Goal: Use online tool/utility

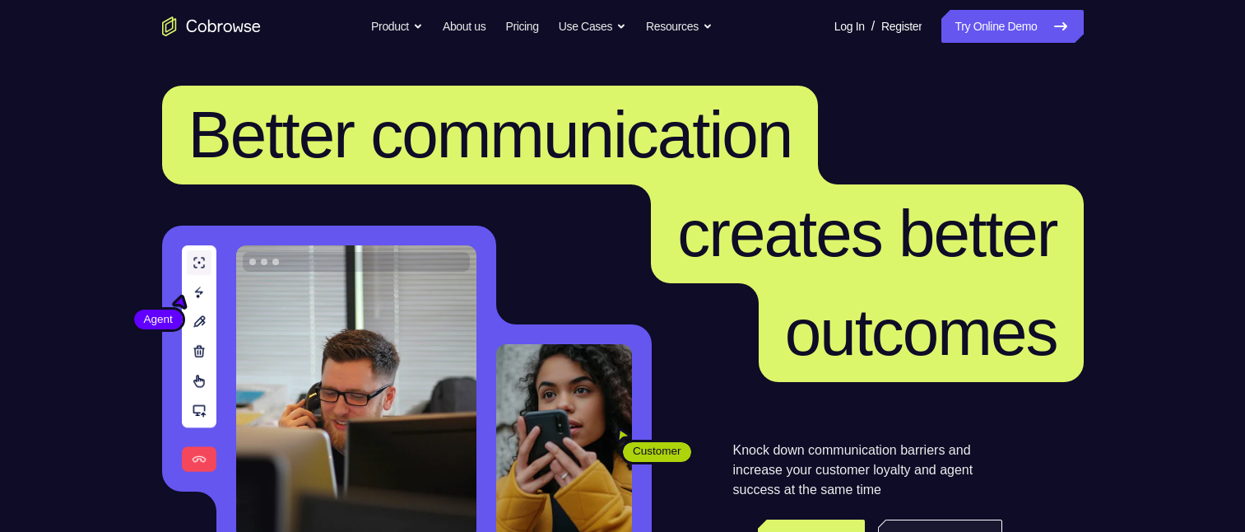
scroll to position [247, 0]
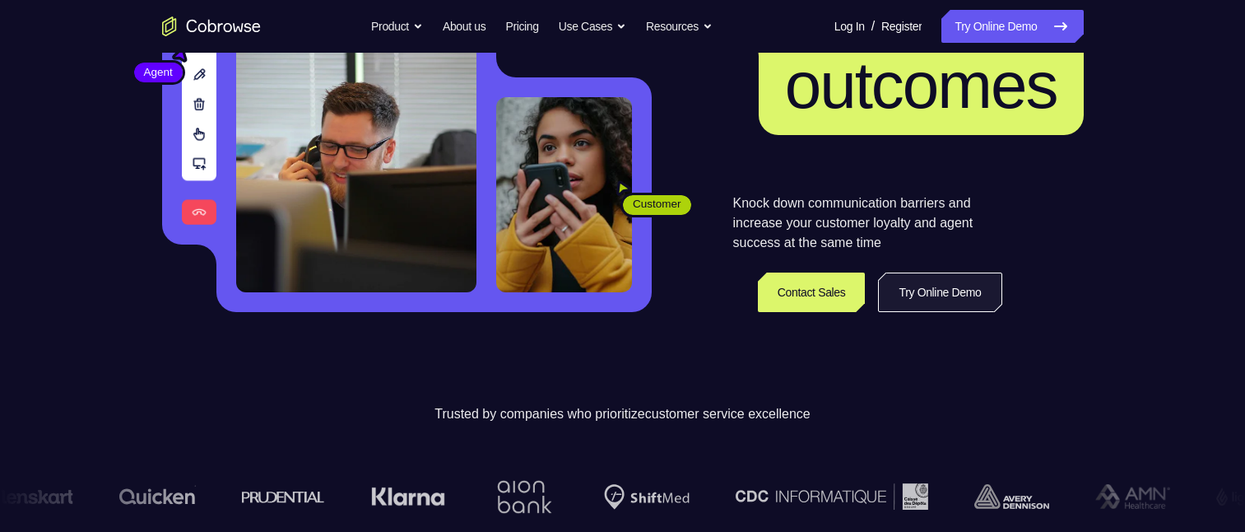
click at [912, 285] on link "Try Online Demo" at bounding box center [939, 292] width 123 height 40
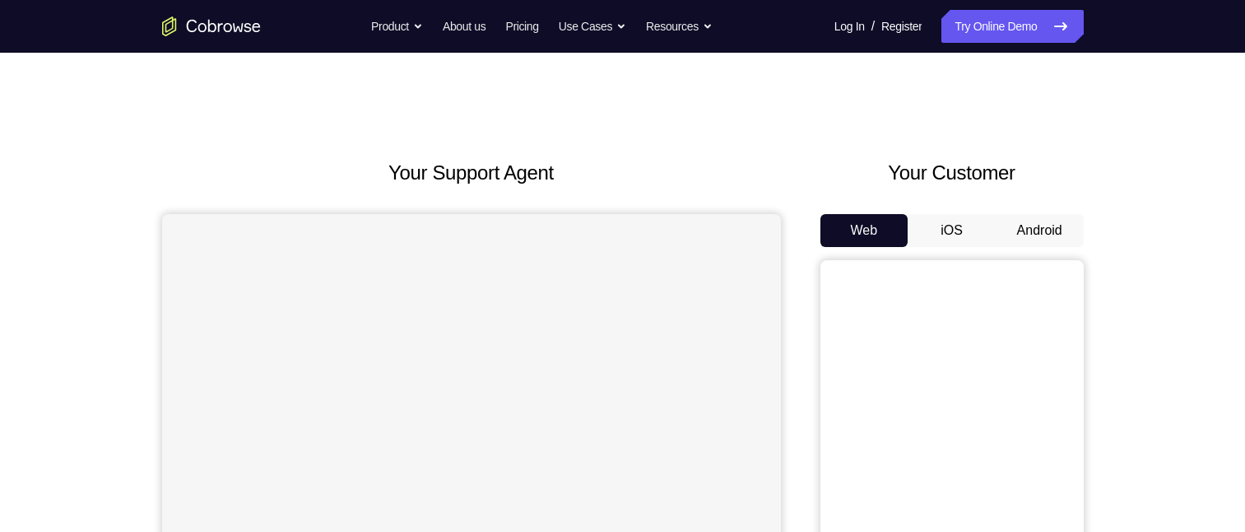
scroll to position [165, 0]
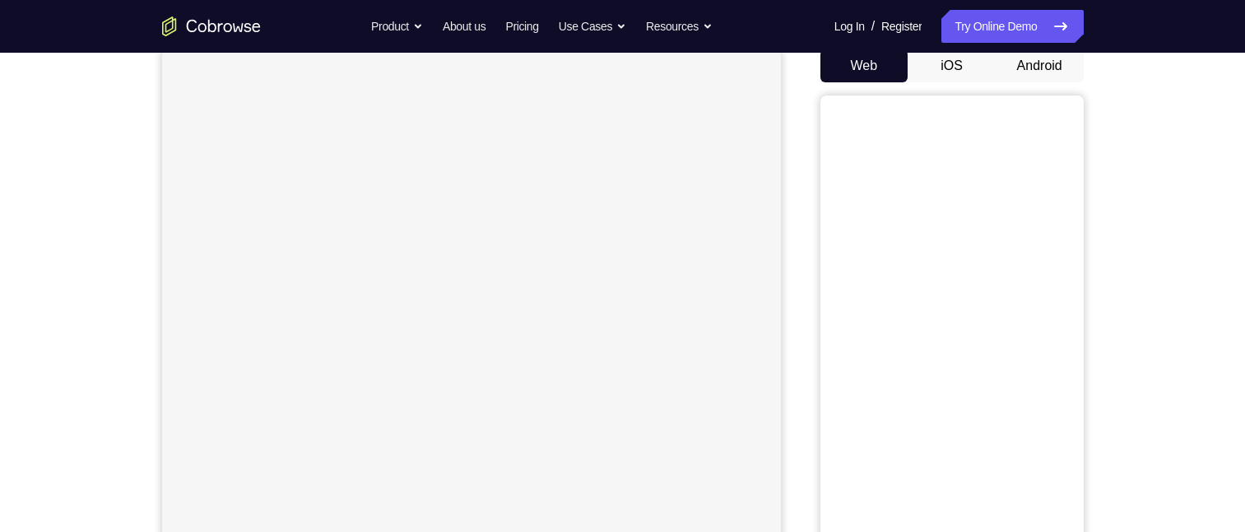
click at [1024, 62] on button "Android" at bounding box center [1040, 65] width 88 height 33
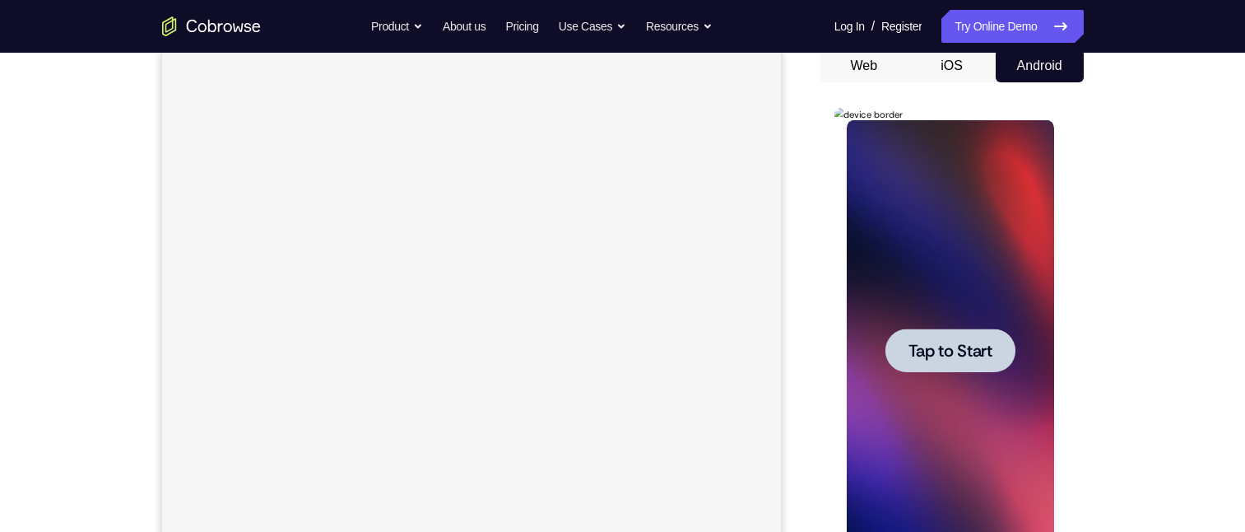
scroll to position [0, 0]
click at [961, 349] on span "Tap to Start" at bounding box center [951, 350] width 84 height 16
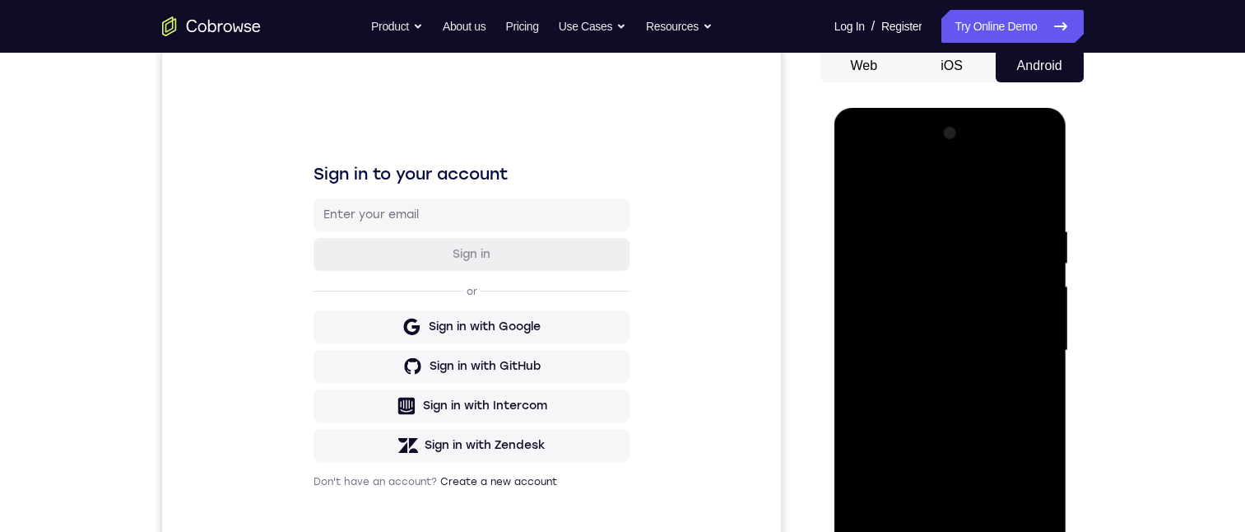
scroll to position [247, 0]
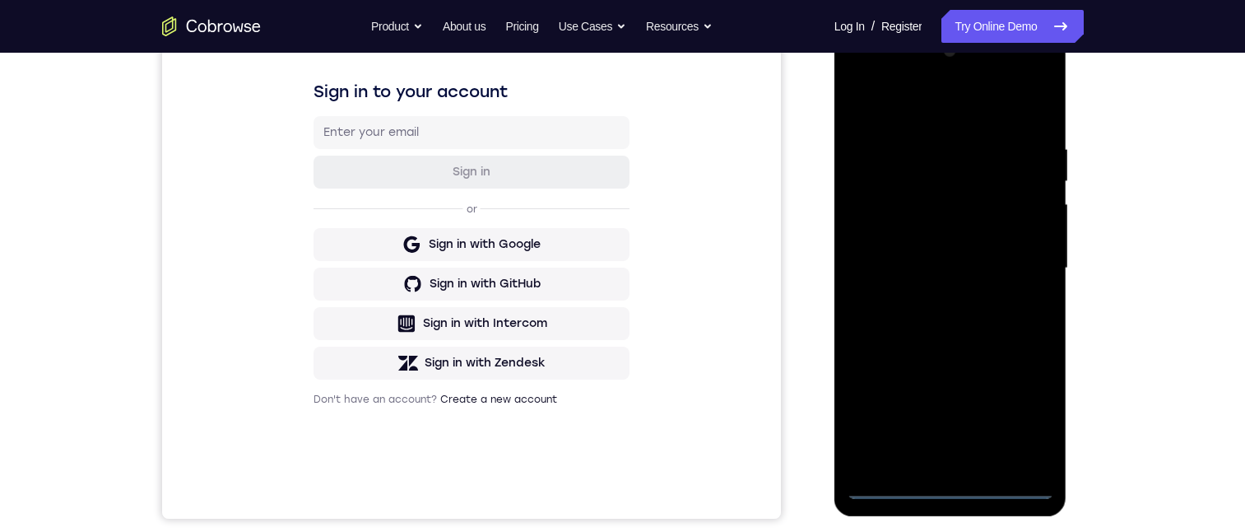
click at [948, 486] on div at bounding box center [950, 268] width 207 height 461
drag, startPoint x: 938, startPoint y: 329, endPoint x: 896, endPoint y: 223, distance: 114.2
click at [936, 148] on div at bounding box center [950, 268] width 207 height 461
click at [882, 259] on div at bounding box center [950, 268] width 207 height 461
click at [961, 276] on div at bounding box center [950, 268] width 207 height 461
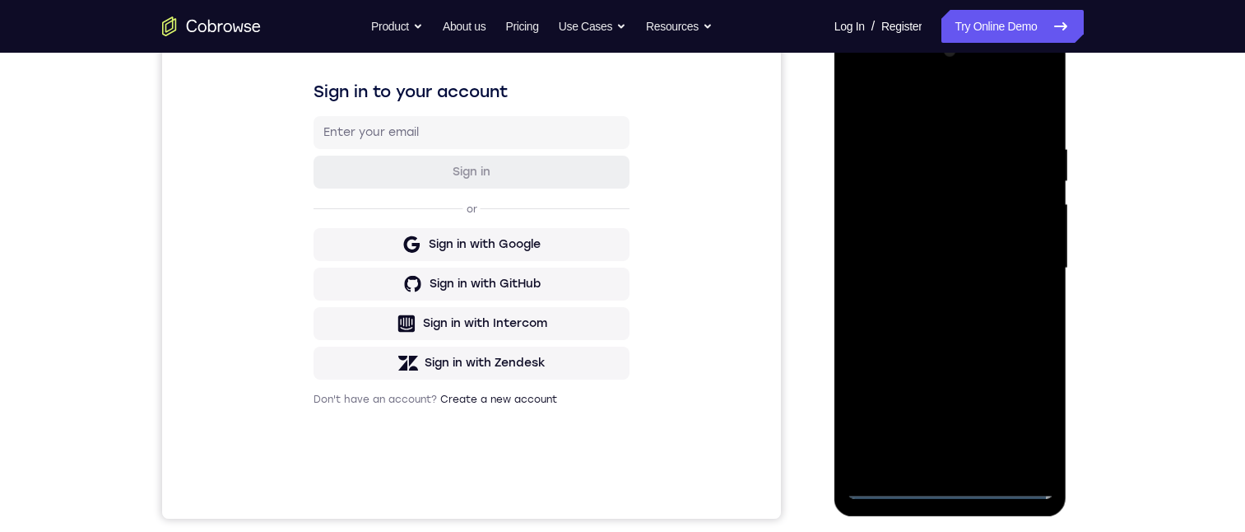
click at [933, 467] on div at bounding box center [950, 268] width 207 height 461
click at [932, 207] on div at bounding box center [950, 268] width 207 height 461
click at [914, 162] on div at bounding box center [950, 268] width 207 height 461
click at [977, 200] on div at bounding box center [950, 268] width 207 height 461
click at [1026, 456] on div at bounding box center [950, 268] width 207 height 461
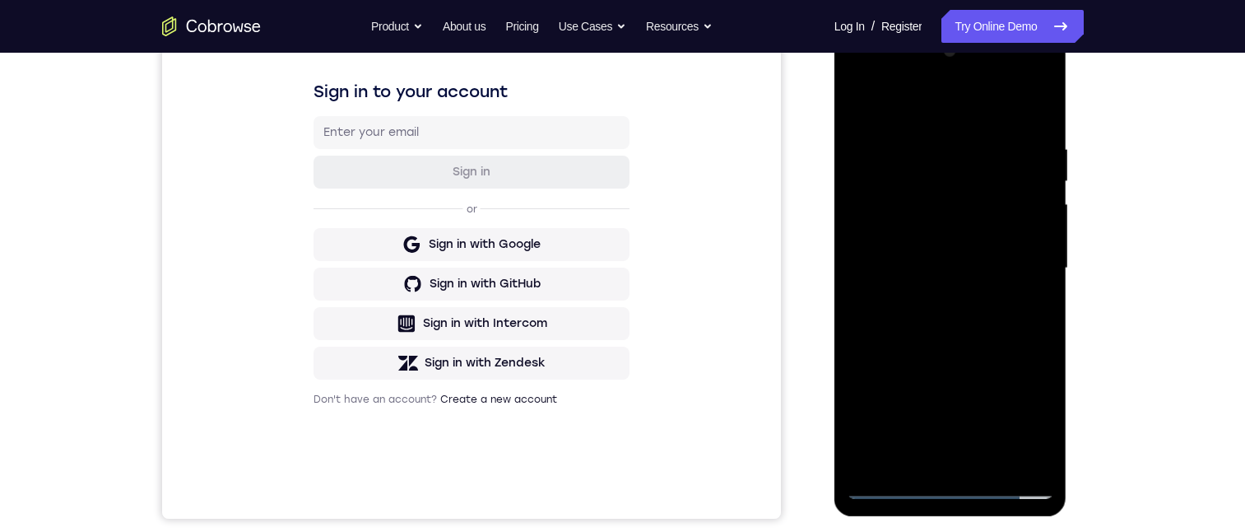
click at [1018, 453] on div at bounding box center [950, 268] width 207 height 461
click at [975, 462] on div at bounding box center [950, 268] width 207 height 461
click at [1016, 421] on div at bounding box center [950, 268] width 207 height 461
click at [917, 259] on div at bounding box center [950, 268] width 207 height 461
click at [923, 307] on div at bounding box center [950, 268] width 207 height 461
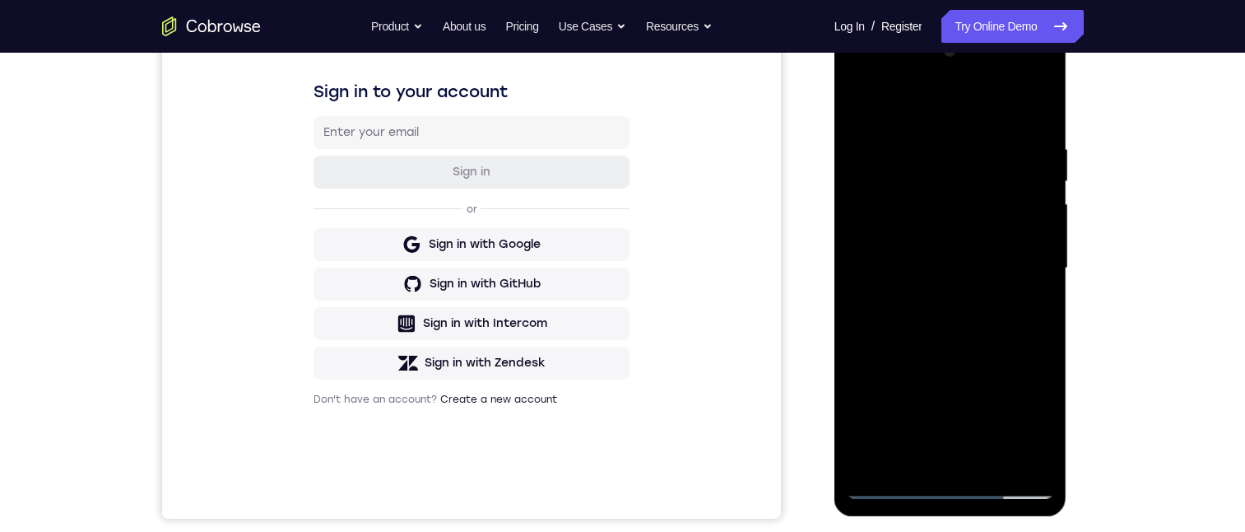
click at [887, 426] on div at bounding box center [950, 268] width 207 height 461
click at [1015, 78] on div at bounding box center [950, 268] width 207 height 461
click at [1019, 212] on div at bounding box center [950, 268] width 207 height 461
click at [1020, 80] on div at bounding box center [950, 268] width 207 height 461
click at [859, 79] on div at bounding box center [950, 268] width 207 height 461
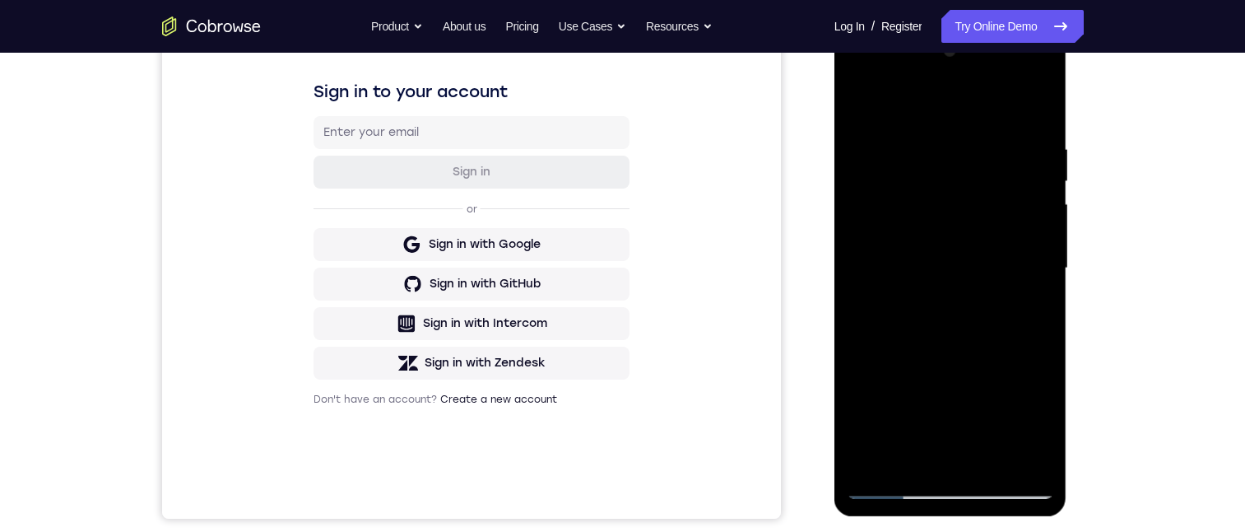
drag, startPoint x: 927, startPoint y: 365, endPoint x: 953, endPoint y: 105, distance: 262.2
click at [953, 105] on div at bounding box center [950, 268] width 207 height 461
click at [928, 307] on div at bounding box center [950, 268] width 207 height 461
drag, startPoint x: 1019, startPoint y: 391, endPoint x: 984, endPoint y: 151, distance: 242.8
click at [1003, 55] on div at bounding box center [950, 268] width 207 height 461
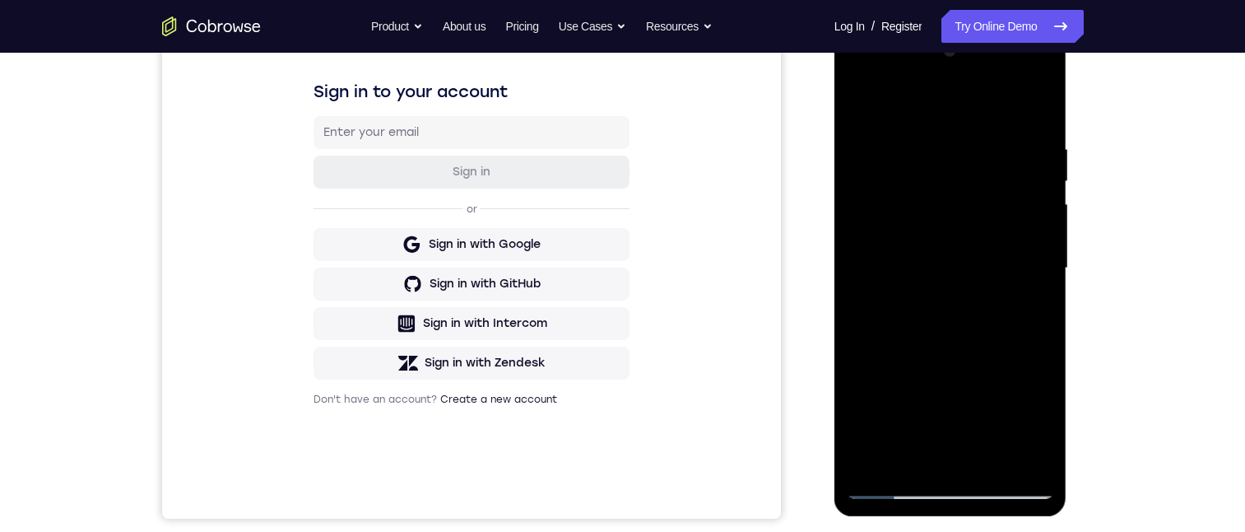
drag, startPoint x: 959, startPoint y: 348, endPoint x: 954, endPoint y: 118, distance: 230.5
click at [956, 111] on div at bounding box center [950, 268] width 207 height 461
drag, startPoint x: 977, startPoint y: 282, endPoint x: 932, endPoint y: 64, distance: 222.8
click at [1010, 26] on html "Online web based iOS Simulators and Android Emulators. Run iPhone, iPad, Mobile…" at bounding box center [952, 273] width 235 height 494
drag, startPoint x: 946, startPoint y: 338, endPoint x: 966, endPoint y: 168, distance: 171.6
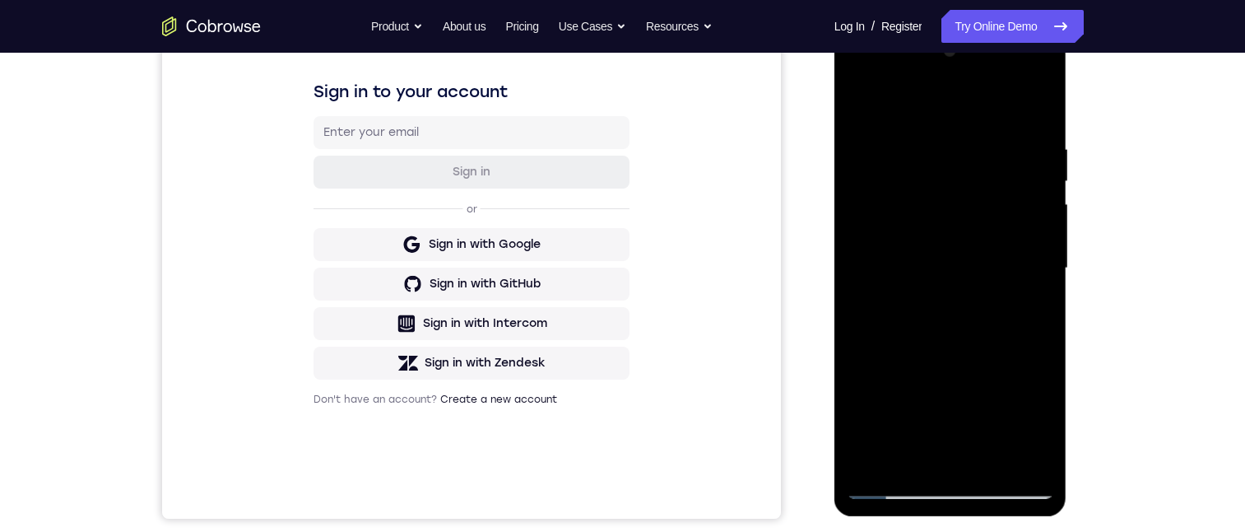
click at [966, 168] on div at bounding box center [950, 268] width 207 height 461
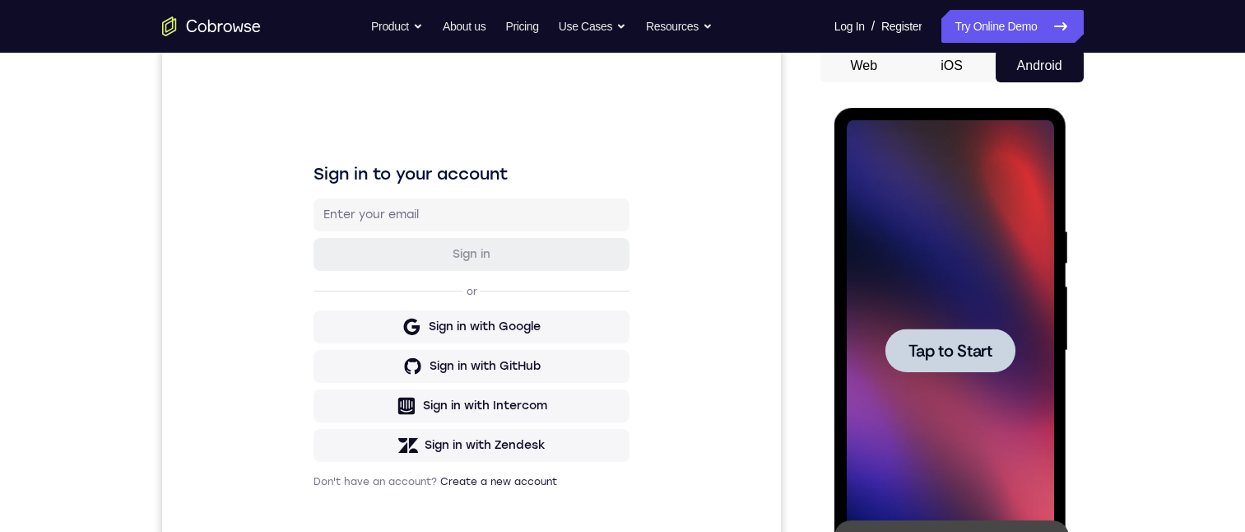
scroll to position [0, 0]
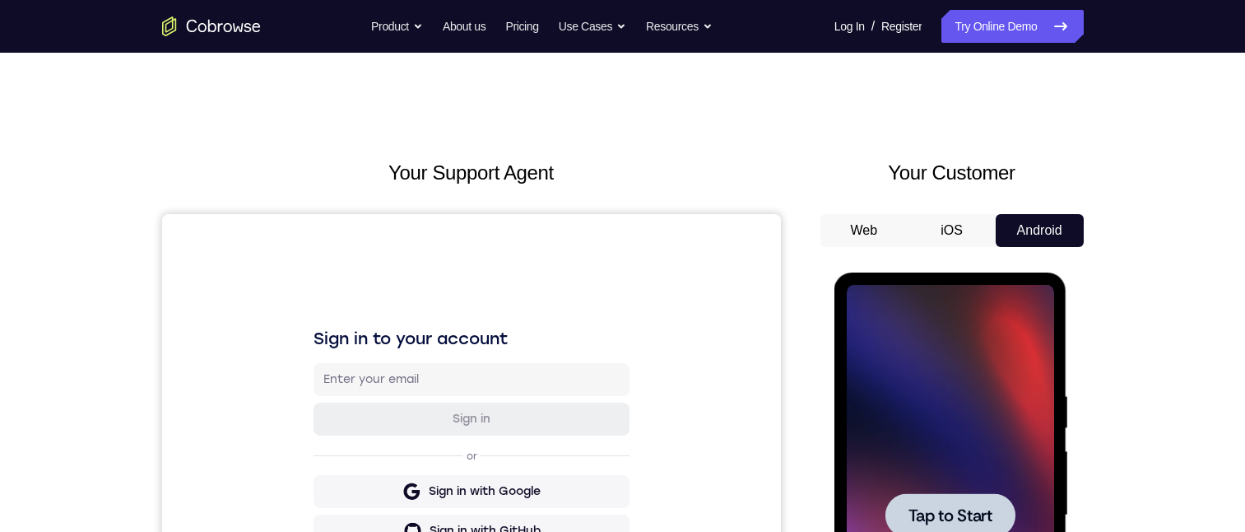
click at [962, 509] on span "Tap to Start" at bounding box center [951, 515] width 84 height 16
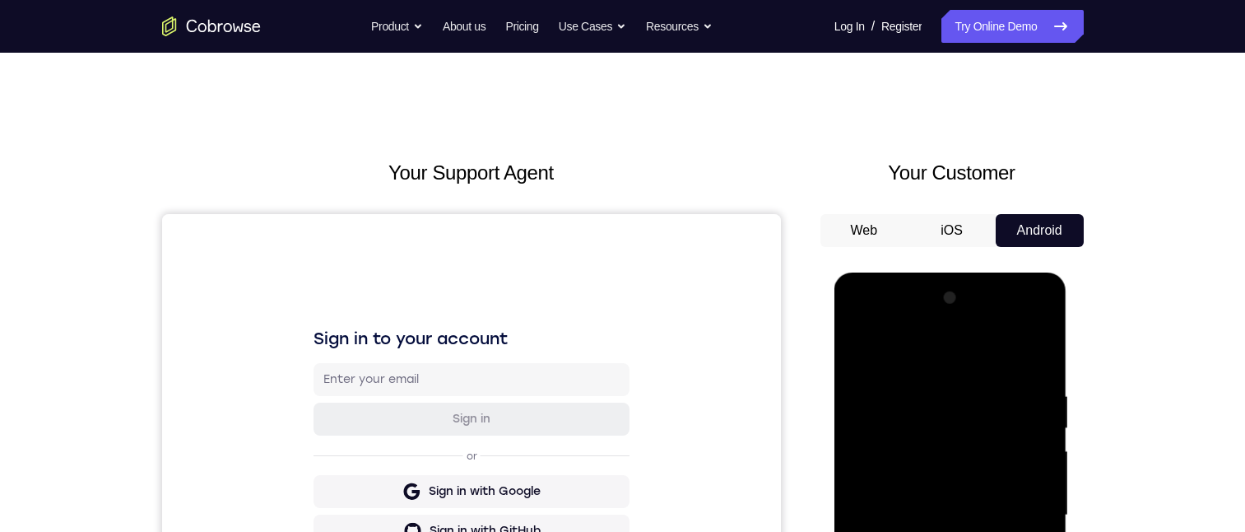
scroll to position [247, 0]
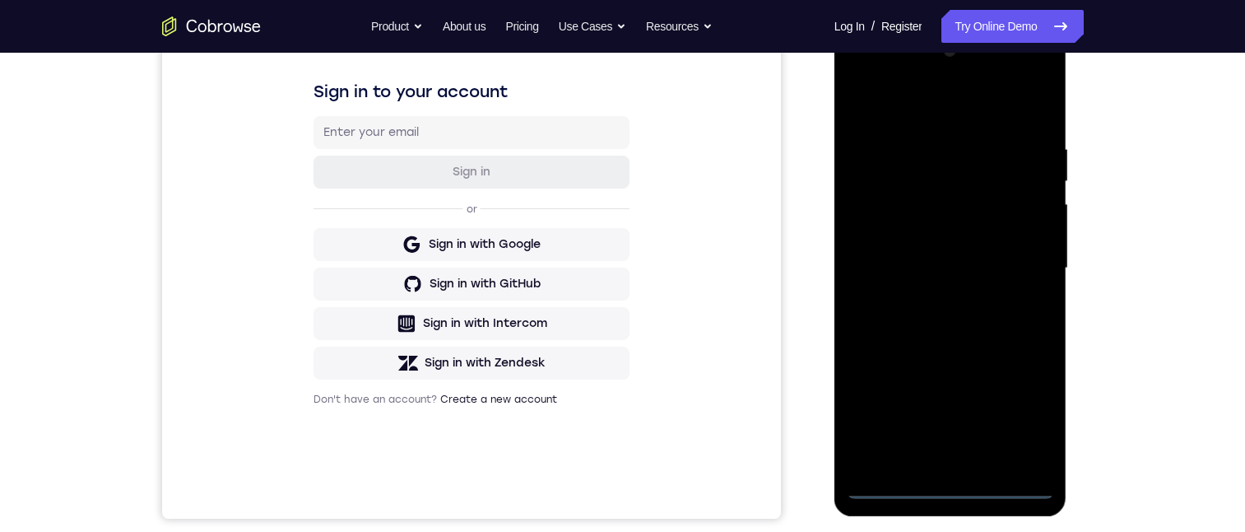
click at [948, 486] on div at bounding box center [950, 268] width 207 height 461
drag, startPoint x: 923, startPoint y: 314, endPoint x: 948, endPoint y: 26, distance: 290.0
click at [948, 26] on div at bounding box center [951, 271] width 233 height 491
click at [896, 246] on div at bounding box center [950, 268] width 207 height 461
click at [882, 246] on div at bounding box center [950, 268] width 207 height 461
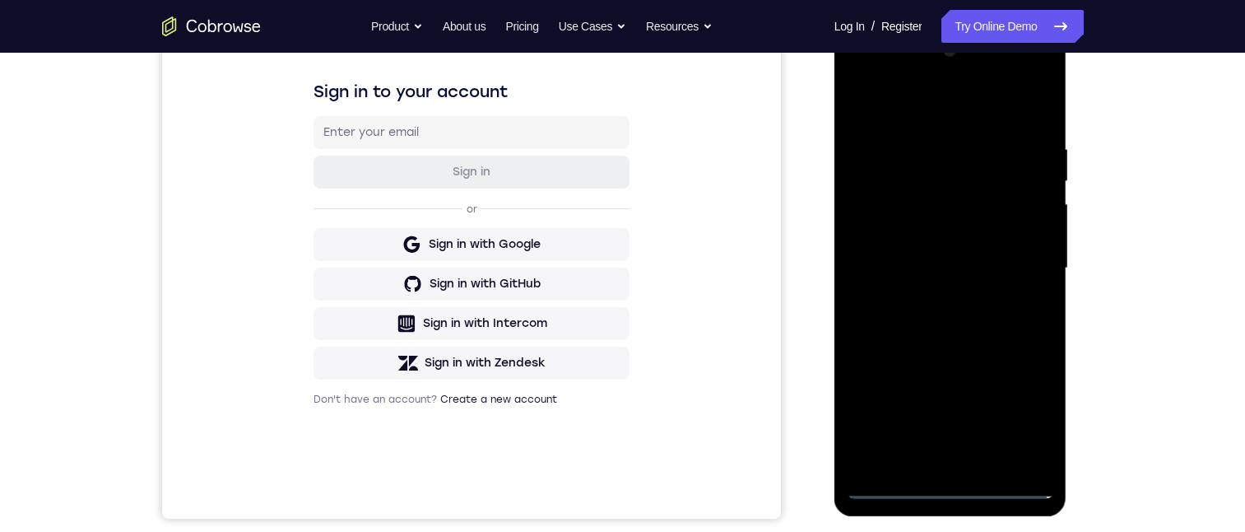
click at [935, 279] on div at bounding box center [950, 268] width 207 height 461
click at [935, 457] on div at bounding box center [950, 268] width 207 height 461
click at [941, 208] on div at bounding box center [950, 268] width 207 height 461
click at [912, 167] on div at bounding box center [950, 268] width 207 height 461
click at [916, 216] on div at bounding box center [950, 268] width 207 height 461
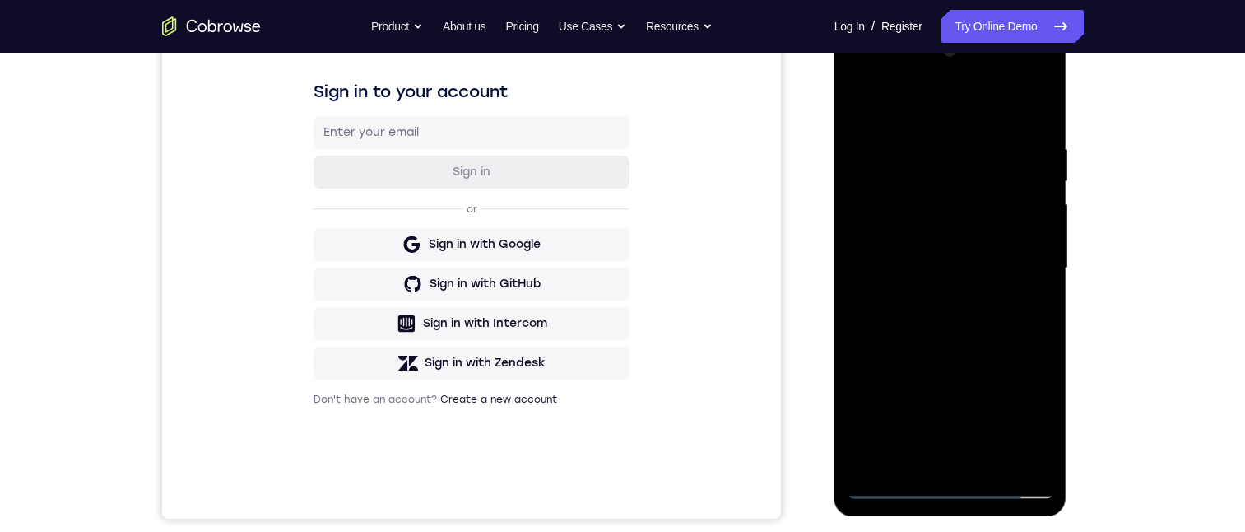
click at [1022, 450] on div at bounding box center [950, 268] width 207 height 461
click at [1016, 458] on div at bounding box center [950, 268] width 207 height 461
click at [956, 453] on div at bounding box center [950, 268] width 207 height 461
click at [1024, 423] on div at bounding box center [950, 268] width 207 height 461
click at [958, 170] on div at bounding box center [950, 268] width 207 height 461
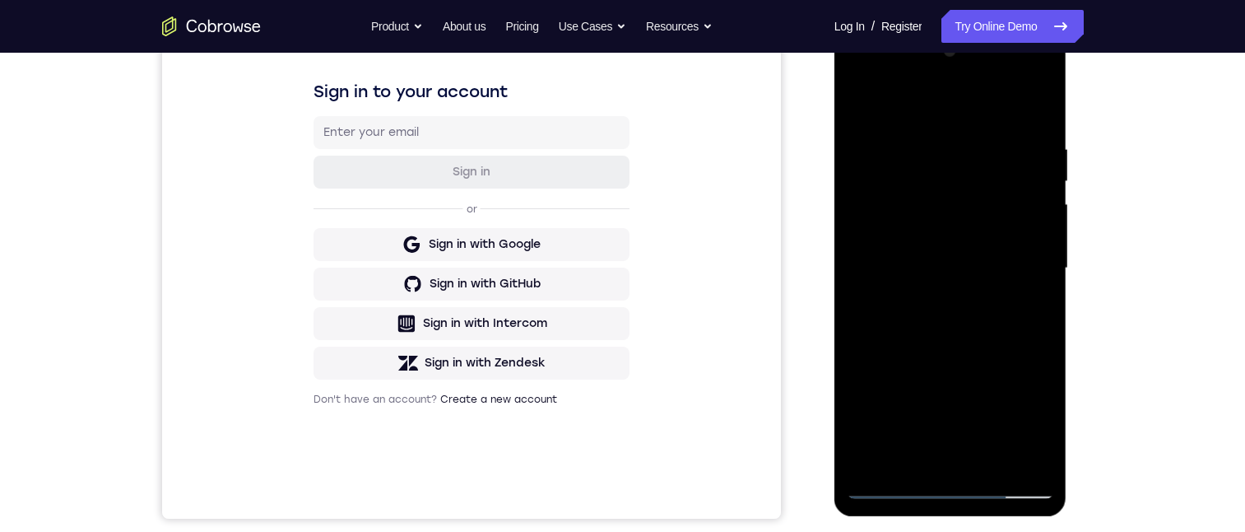
click at [890, 427] on div at bounding box center [950, 268] width 207 height 461
click at [1018, 72] on div at bounding box center [950, 268] width 207 height 461
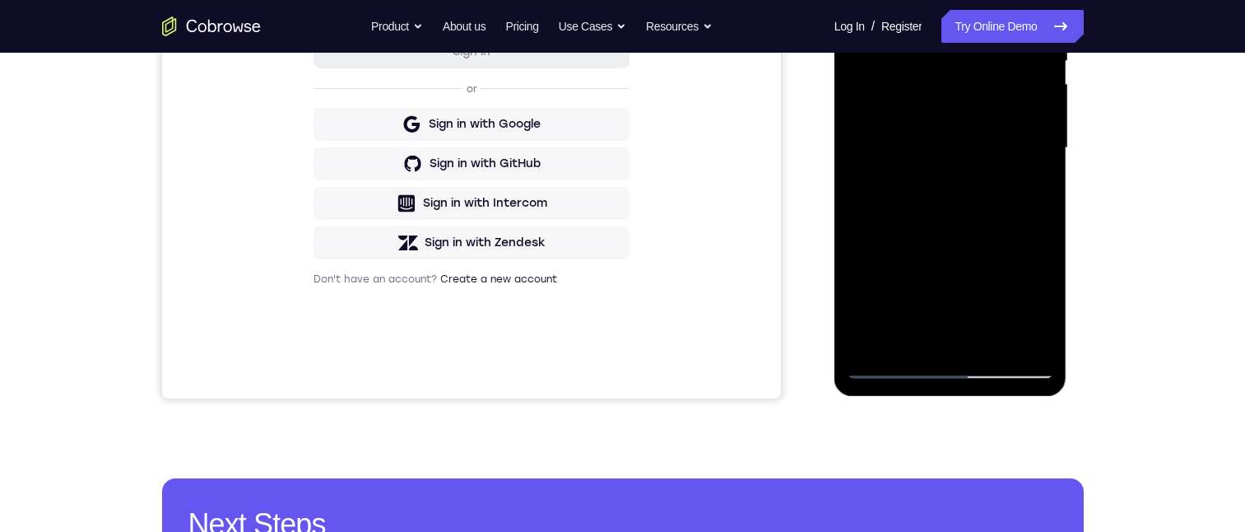
click at [859, 0] on div at bounding box center [950, 148] width 207 height 461
drag, startPoint x: 951, startPoint y: 217, endPoint x: 946, endPoint y: -30, distance: 247.8
click at [946, 0] on div at bounding box center [950, 148] width 207 height 461
click at [964, 307] on div at bounding box center [950, 148] width 207 height 461
click at [933, 244] on div at bounding box center [950, 148] width 207 height 461
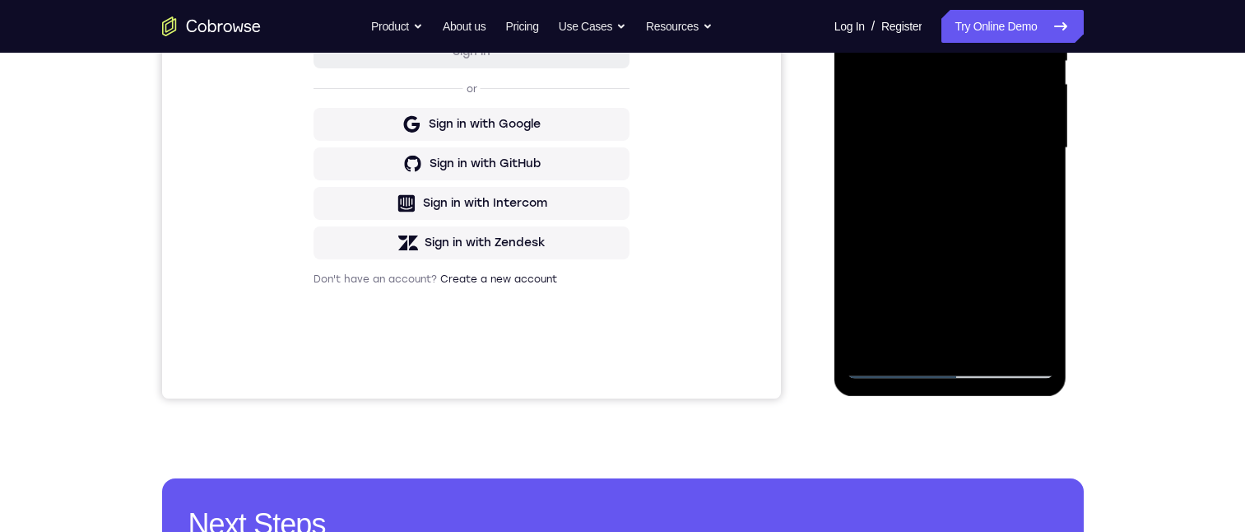
click at [981, 249] on div at bounding box center [950, 148] width 207 height 461
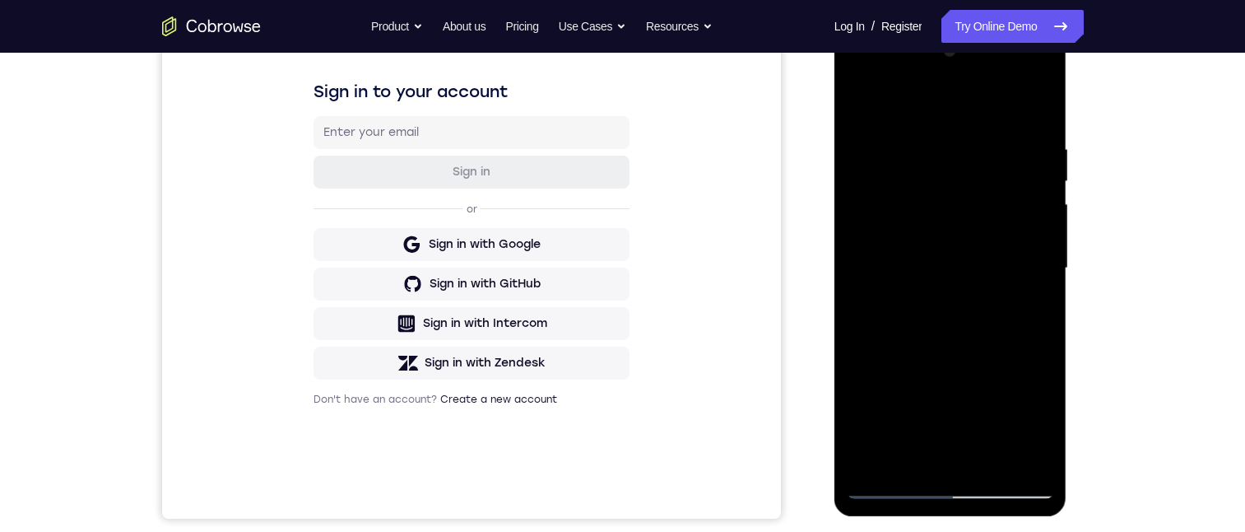
click at [951, 394] on div at bounding box center [950, 268] width 207 height 461
click at [962, 201] on div at bounding box center [950, 268] width 207 height 461
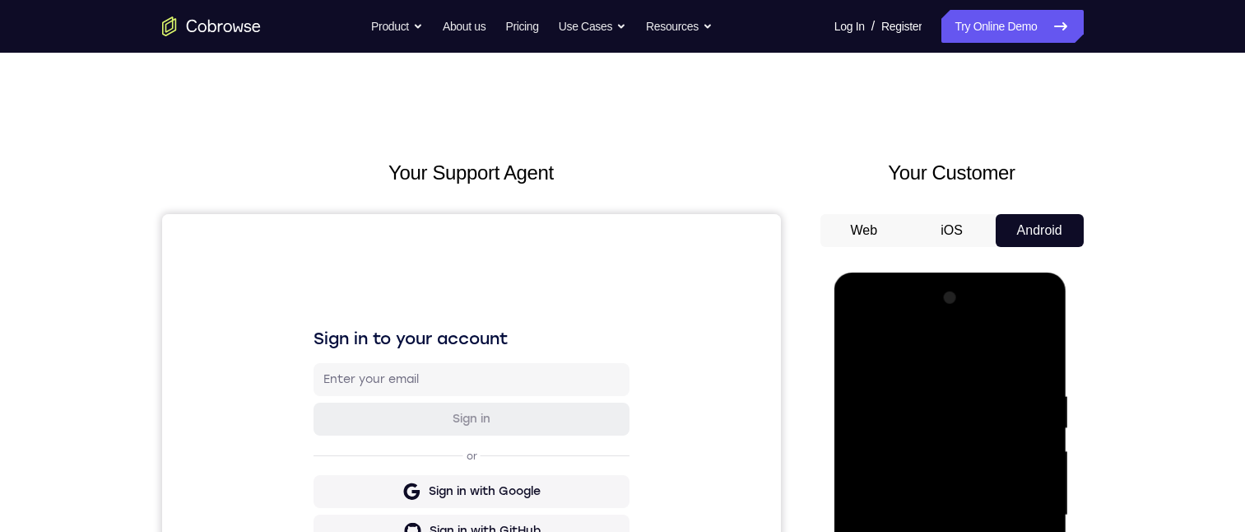
scroll to position [165, 0]
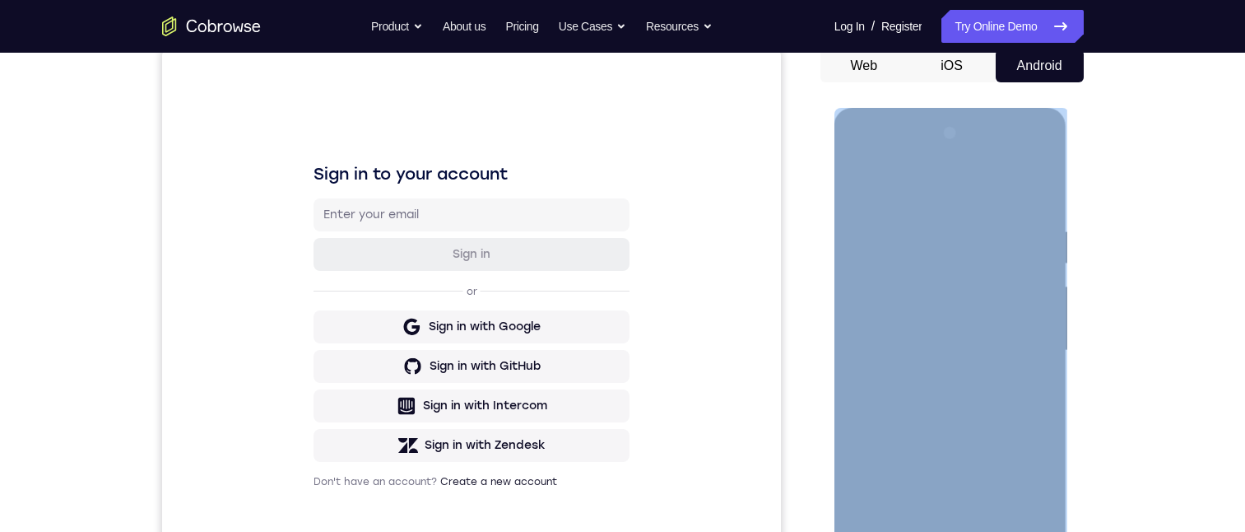
drag, startPoint x: 888, startPoint y: 116, endPoint x: 884, endPoint y: 296, distance: 180.3
click at [884, 296] on div at bounding box center [951, 353] width 233 height 491
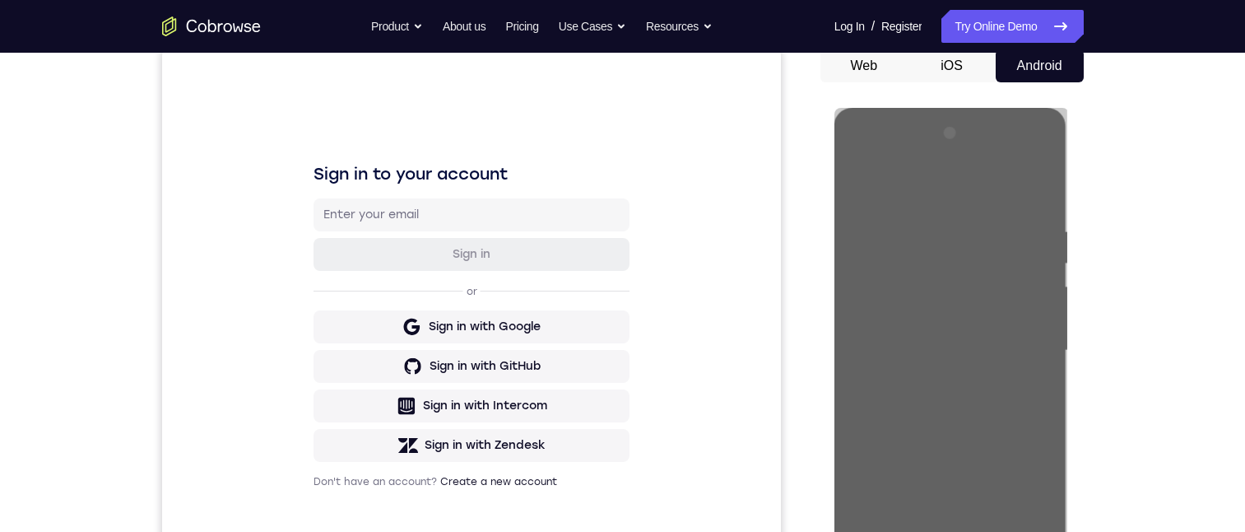
click at [1201, 249] on div "Your Support Agent Your Customer Web iOS Android Next Steps We’d be happy to gi…" at bounding box center [622, 431] width 1245 height 1086
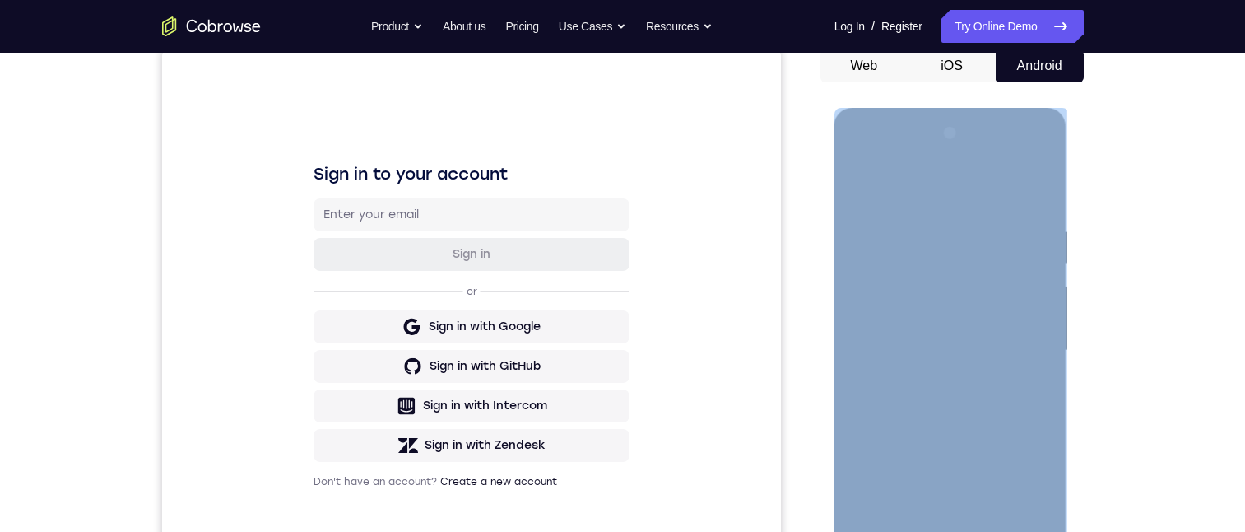
scroll to position [329, 0]
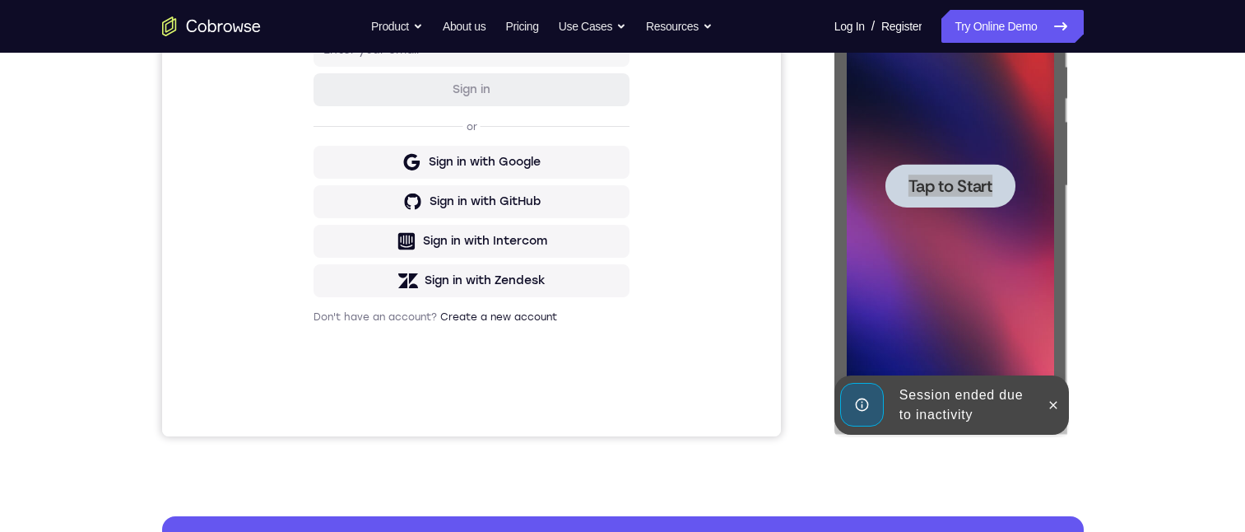
click at [1116, 384] on div "Your Support Agent Your Customer Web iOS Android Next Steps We’d be happy to gi…" at bounding box center [623, 266] width 1054 height 1086
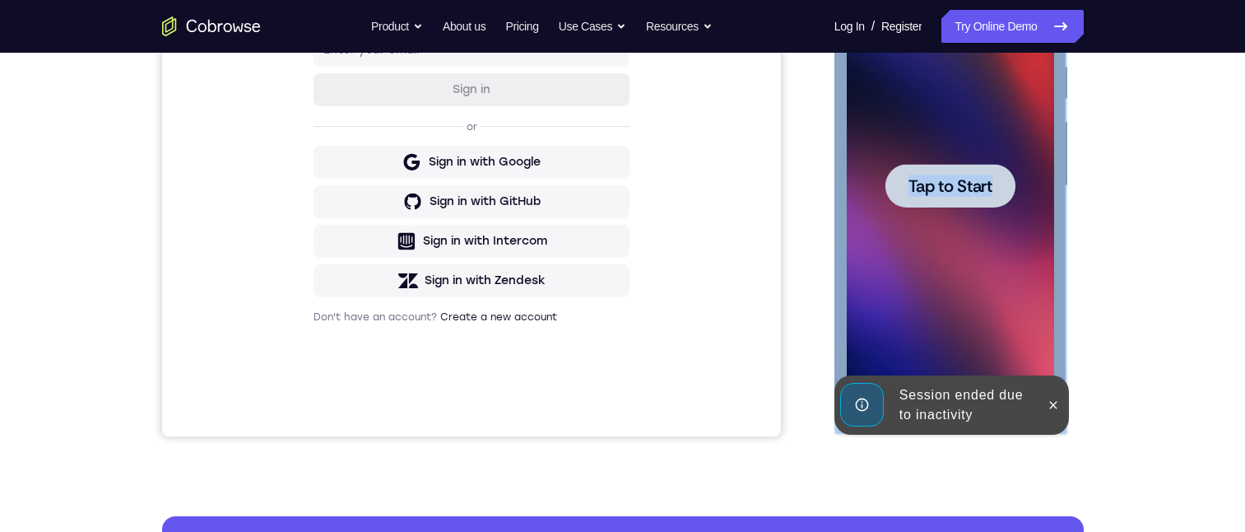
click at [958, 194] on span "Tap to Start" at bounding box center [951, 186] width 84 height 16
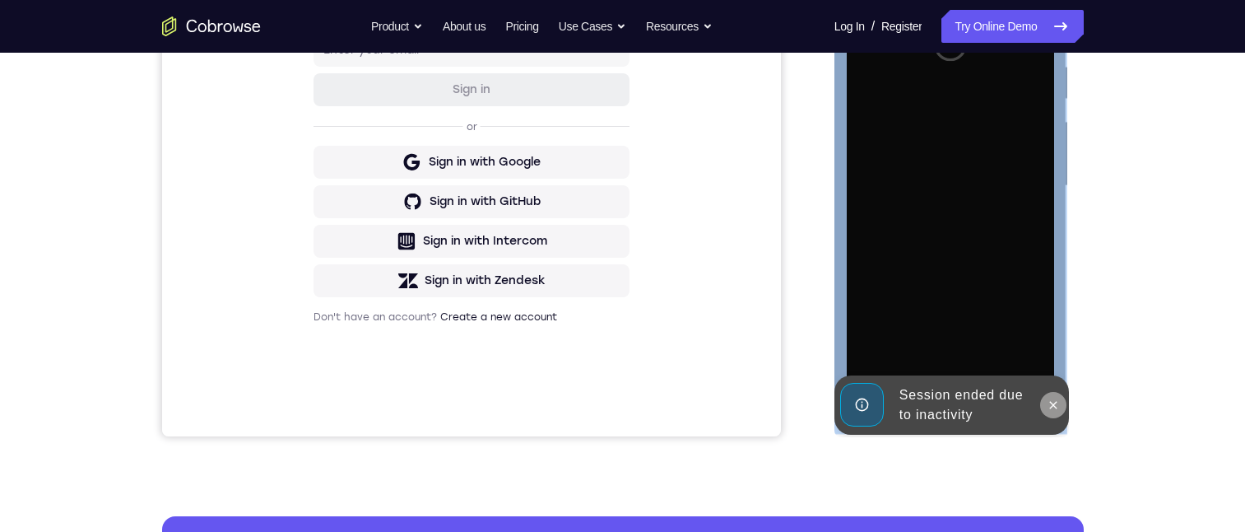
click at [1052, 400] on icon at bounding box center [1053, 404] width 13 height 13
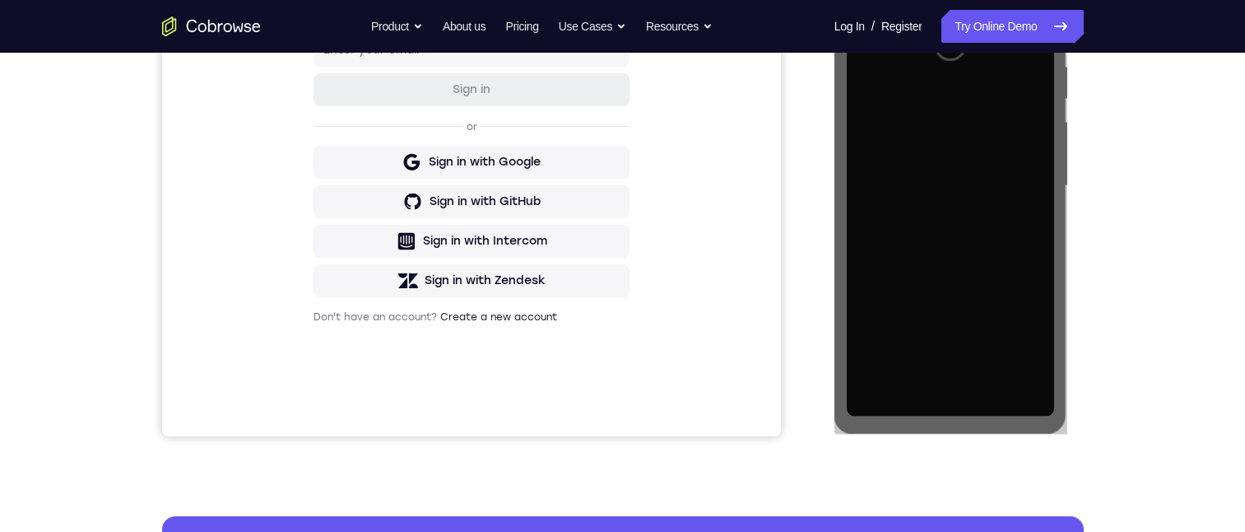
click at [1139, 361] on div "Your Support Agent Your Customer Web iOS Android Next Steps We’d be happy to gi…" at bounding box center [623, 266] width 1054 height 1086
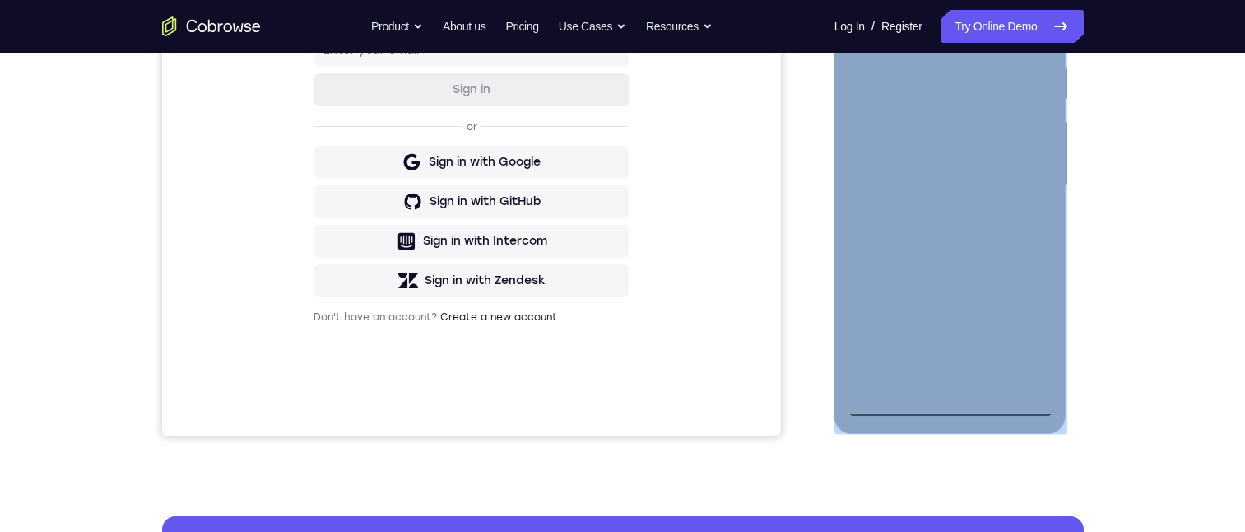
click at [951, 403] on div at bounding box center [950, 186] width 207 height 461
click at [882, 171] on div at bounding box center [950, 186] width 207 height 461
click at [947, 194] on div at bounding box center [950, 186] width 207 height 461
click at [933, 382] on div at bounding box center [950, 186] width 207 height 461
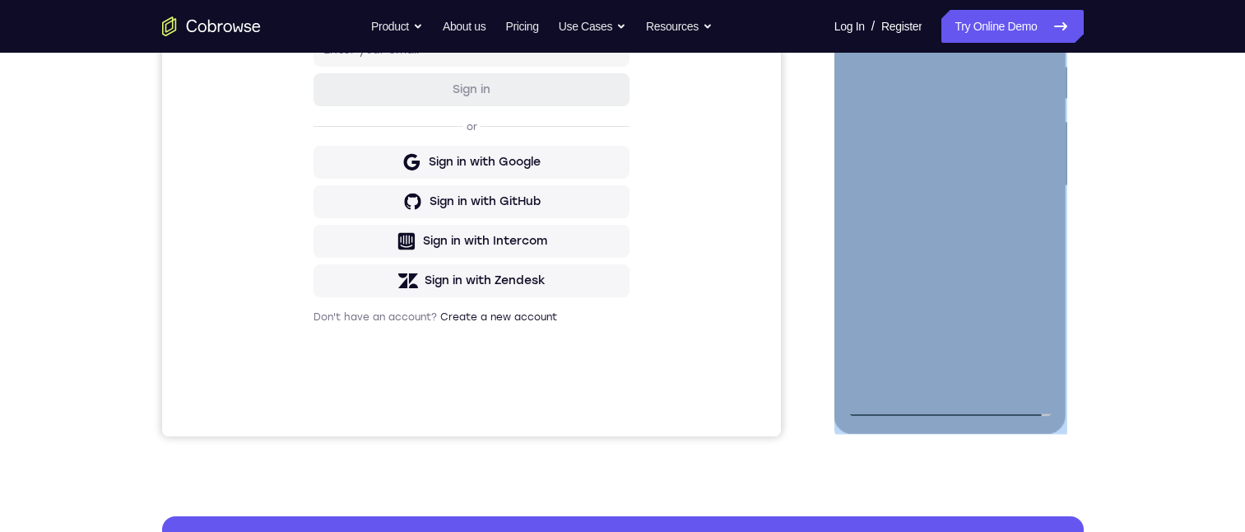
click at [929, 118] on div at bounding box center [950, 186] width 207 height 461
click at [919, 78] on div at bounding box center [950, 186] width 207 height 461
click at [914, 123] on div at bounding box center [950, 186] width 207 height 461
click at [1014, 365] on div at bounding box center [950, 186] width 207 height 461
click at [1012, 372] on div at bounding box center [950, 186] width 207 height 461
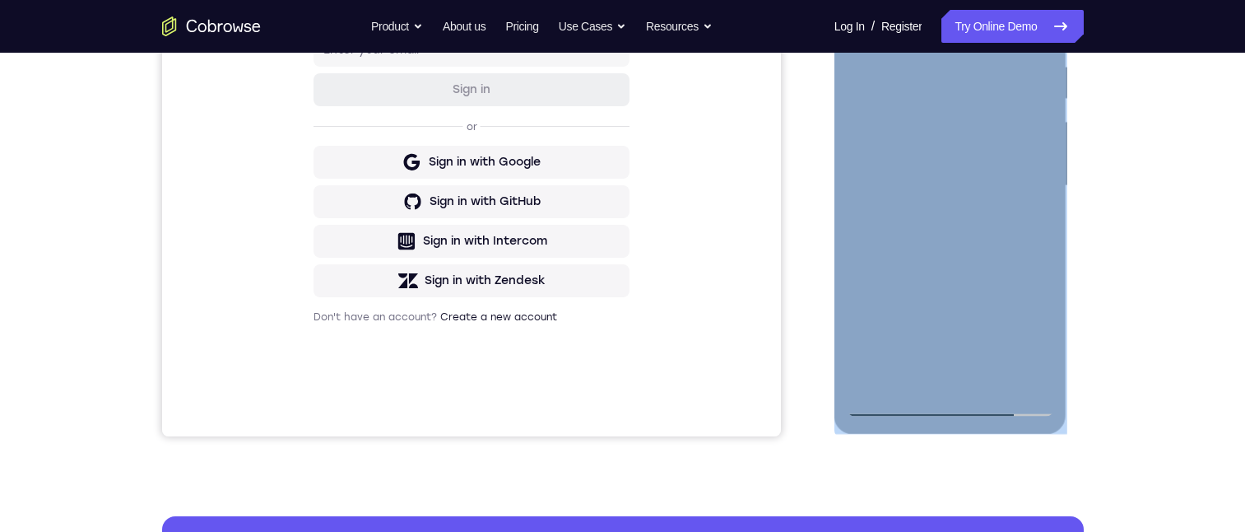
click at [951, 371] on div at bounding box center [950, 186] width 207 height 461
click at [1026, 174] on div at bounding box center [950, 186] width 207 height 461
click at [971, 93] on div at bounding box center [950, 186] width 207 height 461
click at [877, 340] on div at bounding box center [950, 186] width 207 height 461
click at [1021, 0] on div at bounding box center [950, 186] width 207 height 461
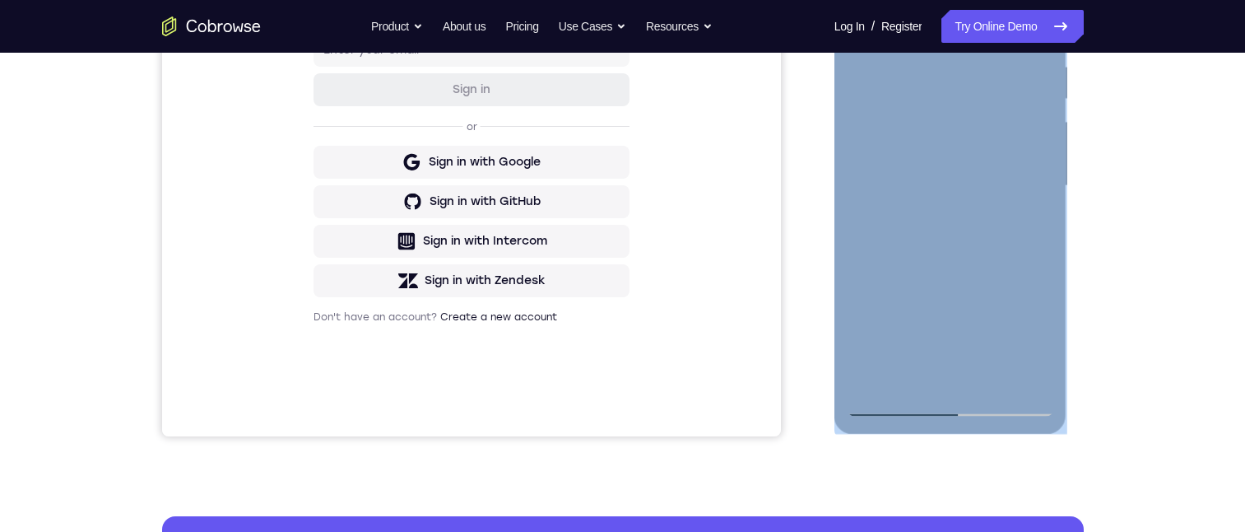
scroll to position [247, 0]
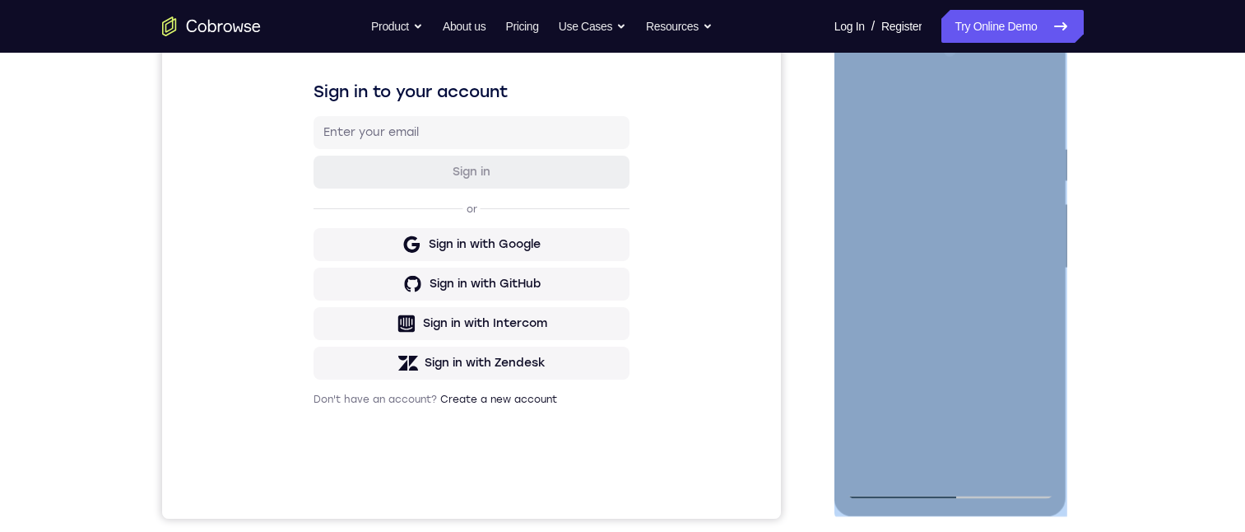
click at [858, 81] on div at bounding box center [950, 268] width 207 height 461
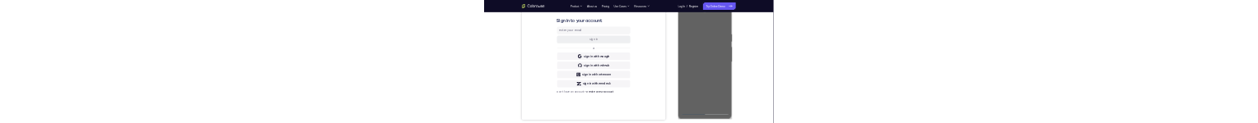
scroll to position [0, 0]
